Goal: Information Seeking & Learning: Learn about a topic

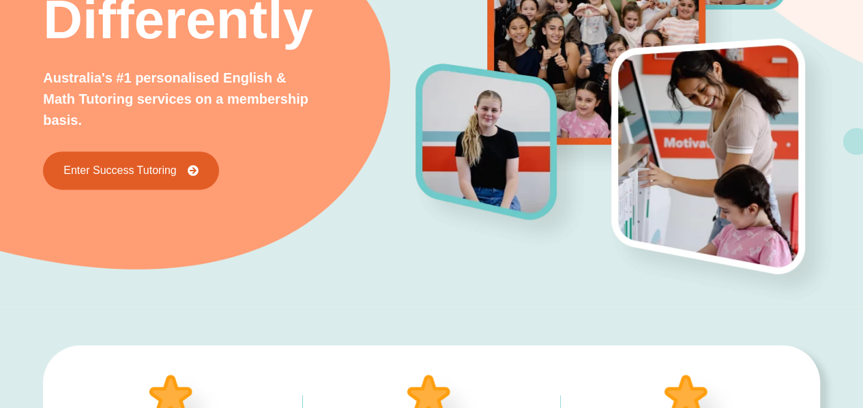
scroll to position [16, 0]
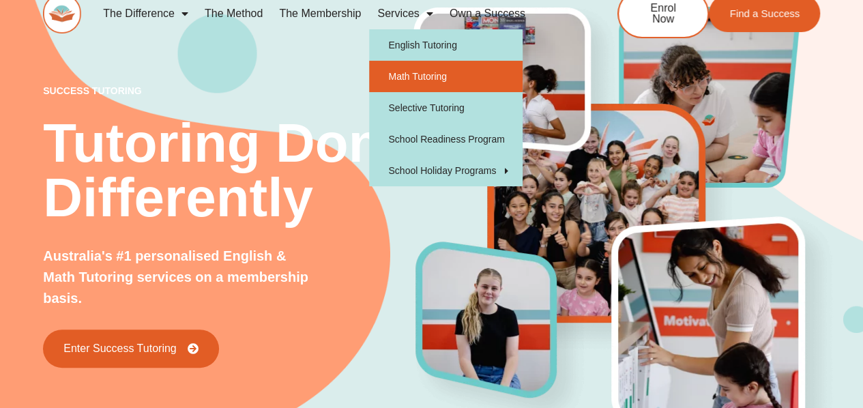
click at [428, 81] on link "Math Tutoring" at bounding box center [445, 76] width 153 height 31
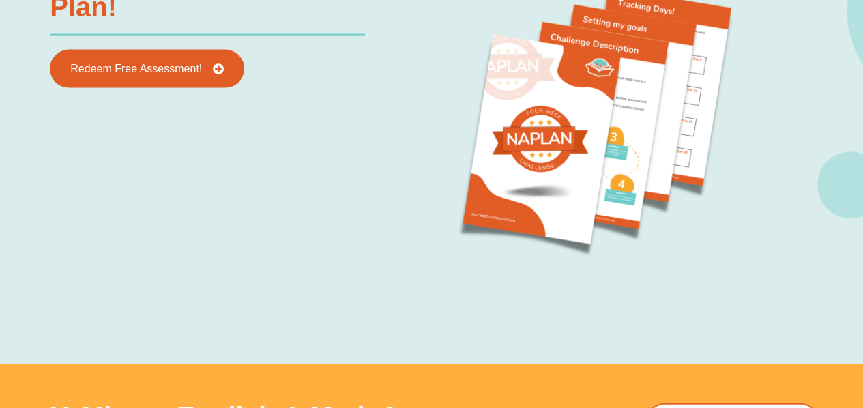
scroll to position [1360, 0]
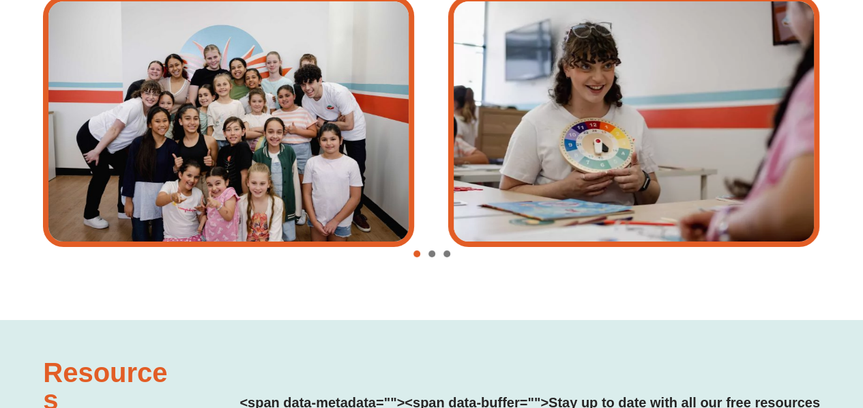
scroll to position [3137, 0]
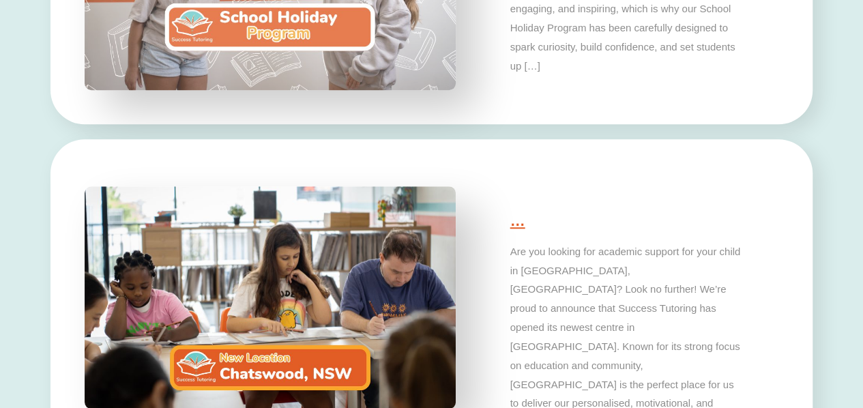
type input "*"
